Goal: Find specific page/section

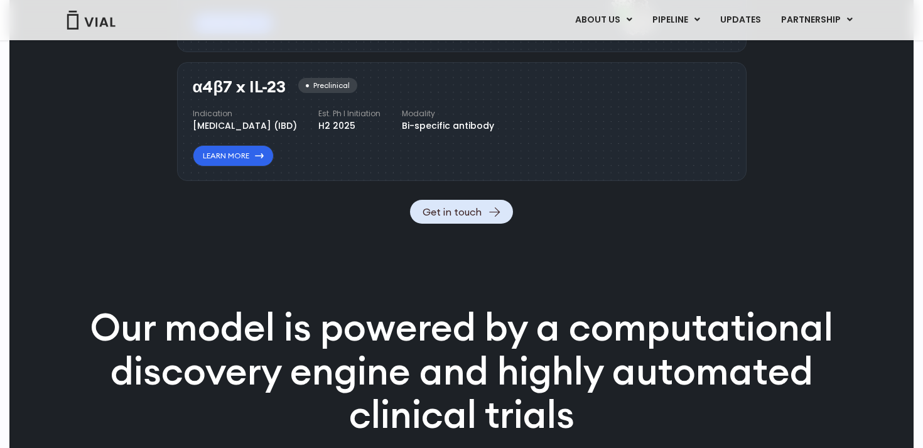
scroll to position [1852, 0]
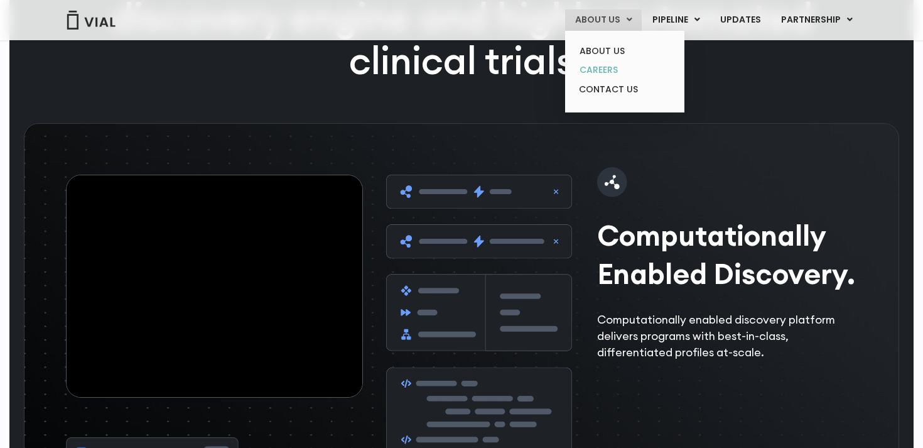
click at [612, 67] on link "CAREERS" at bounding box center [625, 69] width 110 height 19
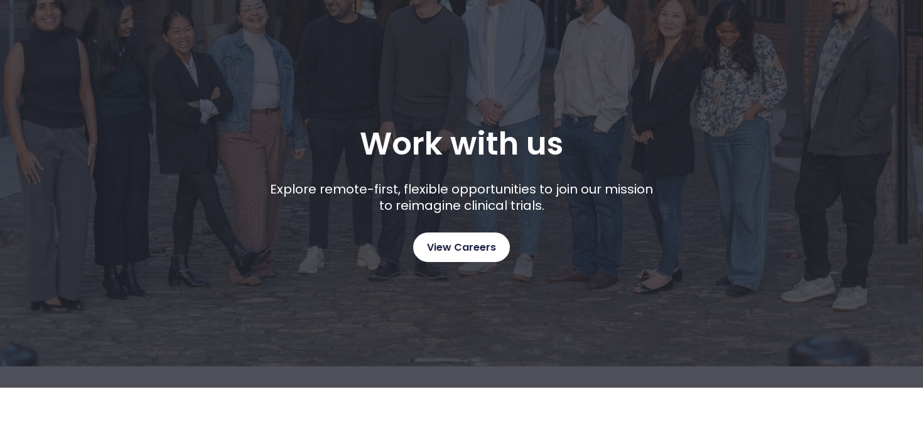
scroll to position [145, 0]
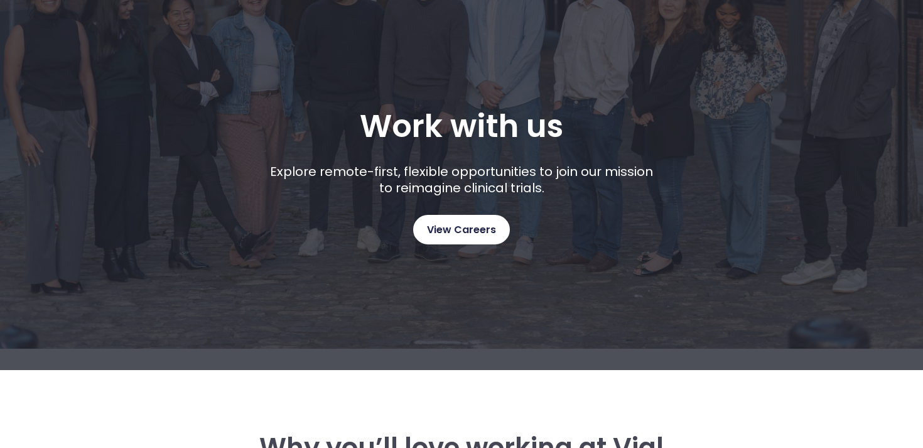
click at [468, 229] on span "View Careers" at bounding box center [461, 230] width 69 height 16
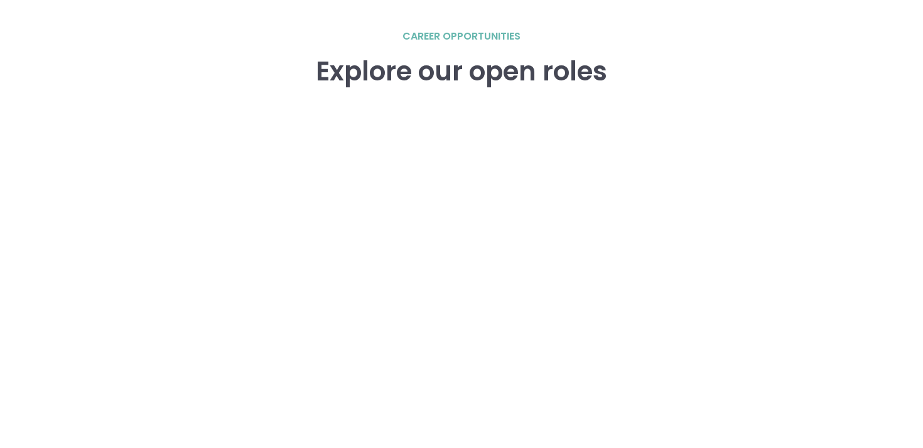
scroll to position [1783, 0]
